Goal: Navigation & Orientation: Understand site structure

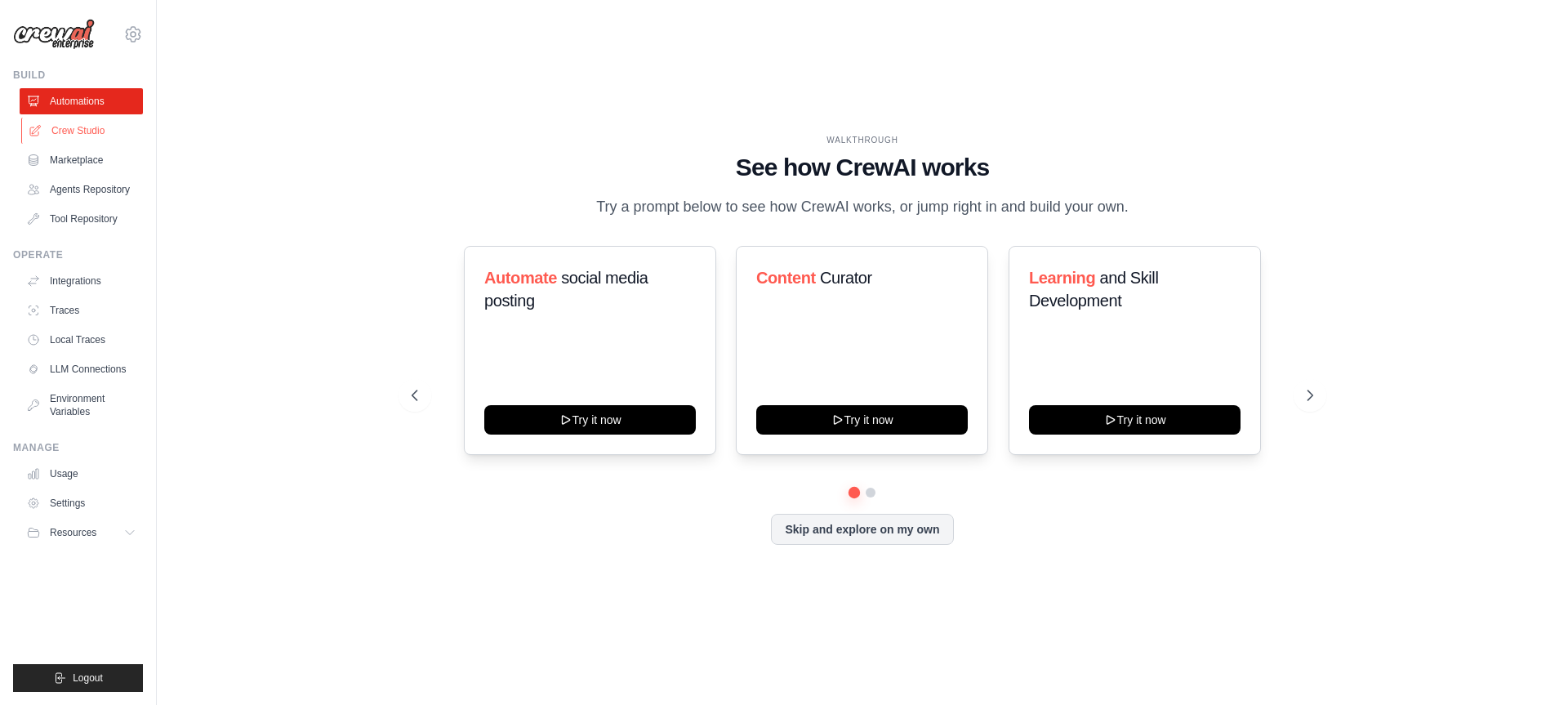
click at [54, 132] on link "Crew Studio" at bounding box center [83, 131] width 123 height 26
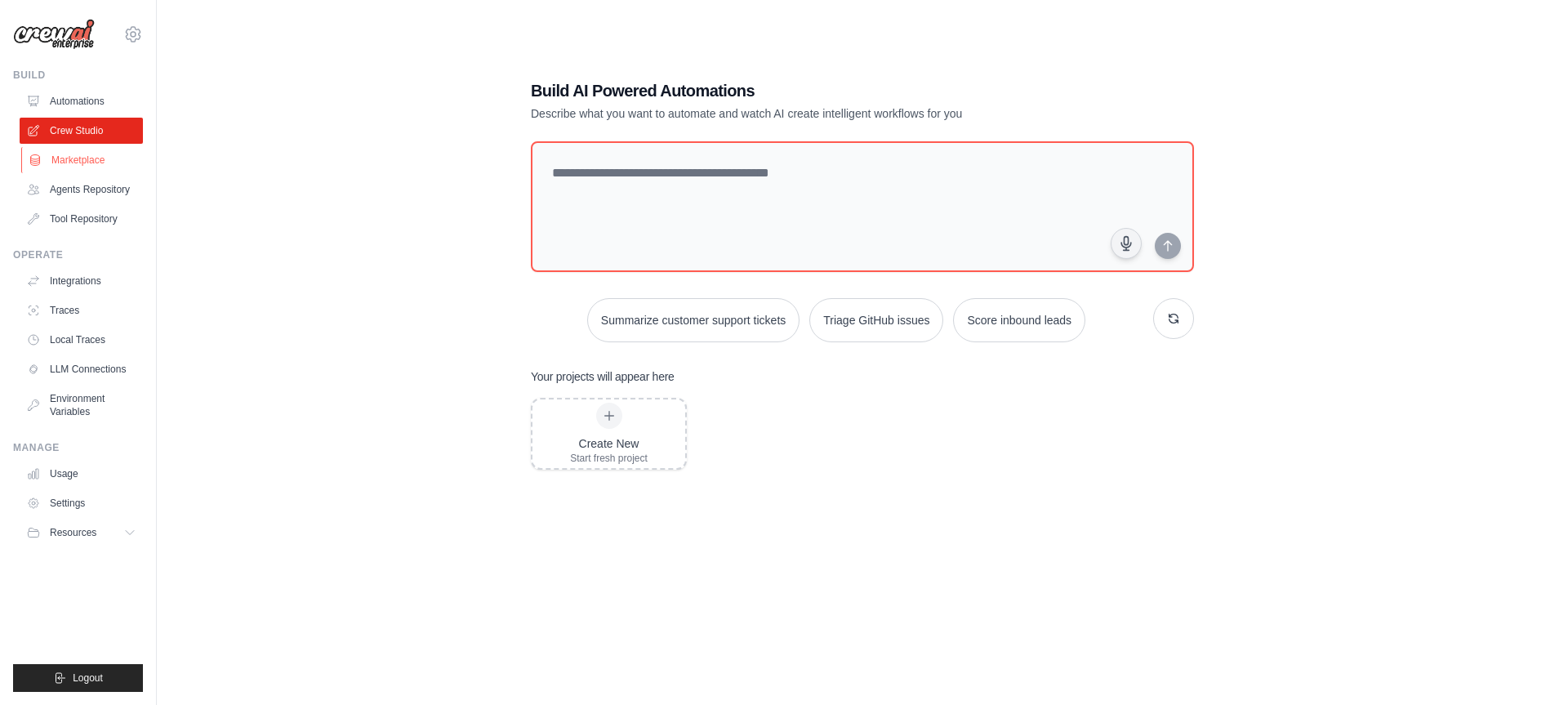
click at [69, 167] on link "Marketplace" at bounding box center [83, 160] width 123 height 26
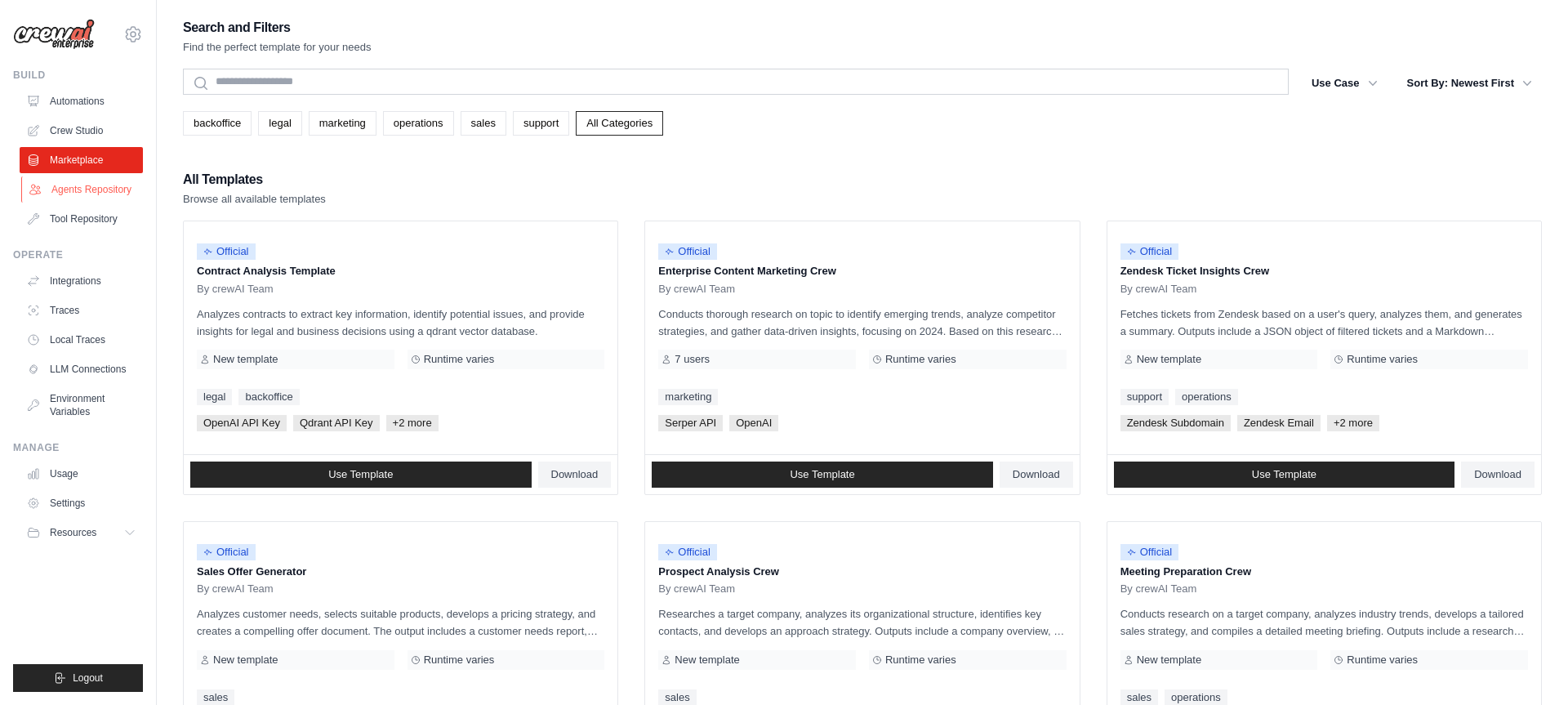
click at [76, 184] on link "Agents Repository" at bounding box center [83, 190] width 123 height 26
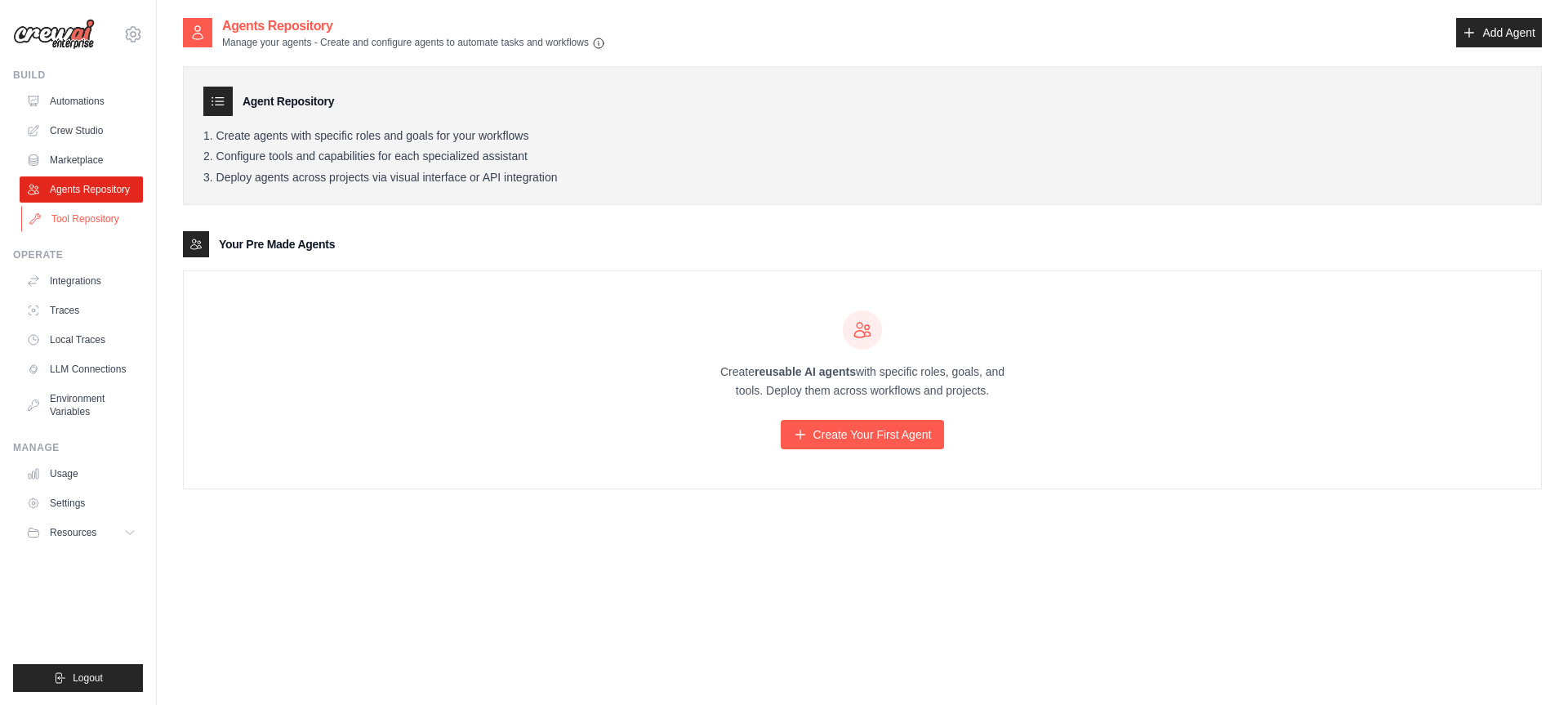
click at [81, 209] on link "Tool Repository" at bounding box center [83, 219] width 123 height 26
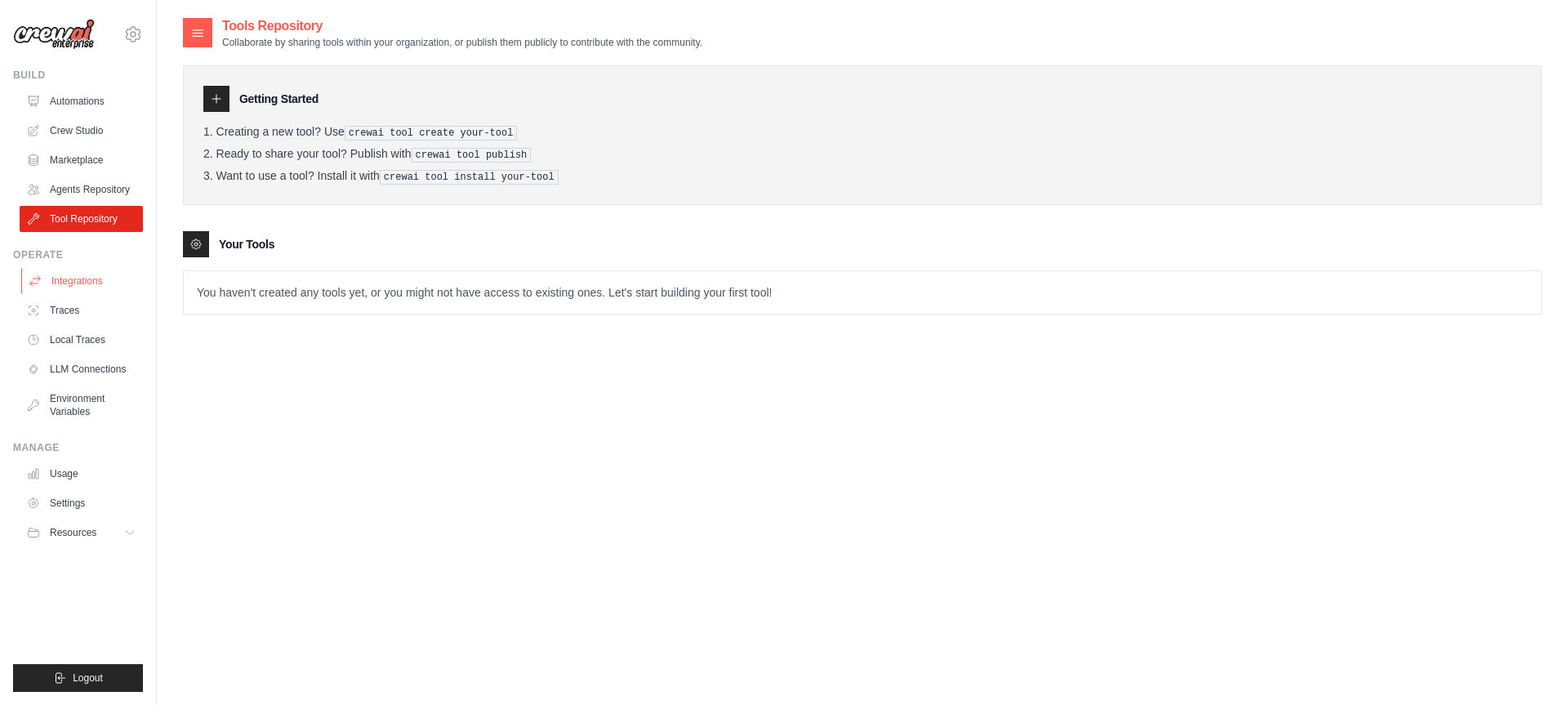
click at [78, 284] on link "Integrations" at bounding box center [83, 281] width 123 height 26
